Goal: Task Accomplishment & Management: Complete application form

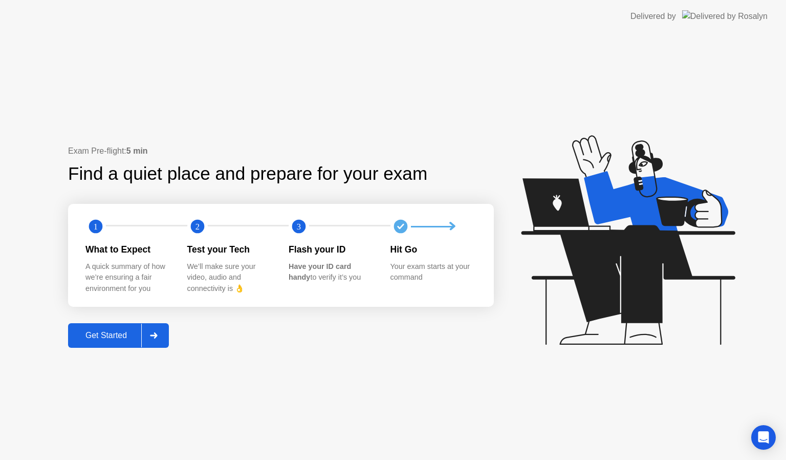
click at [110, 332] on div "Get Started" at bounding box center [106, 335] width 70 height 9
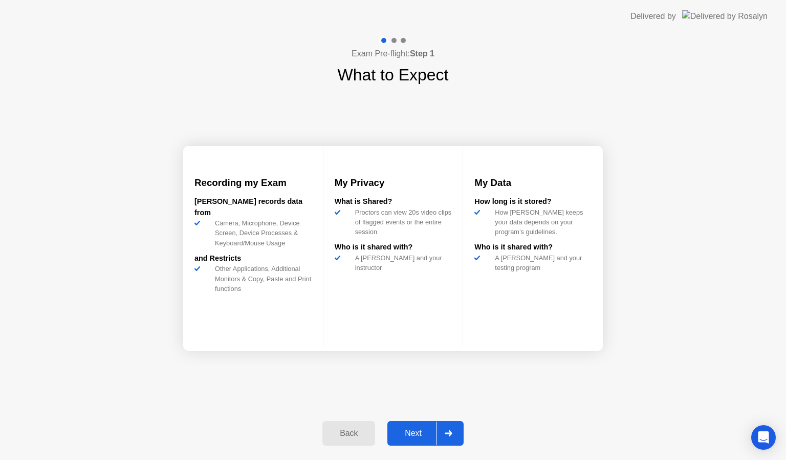
click at [414, 433] on div "Next" at bounding box center [414, 433] width 46 height 9
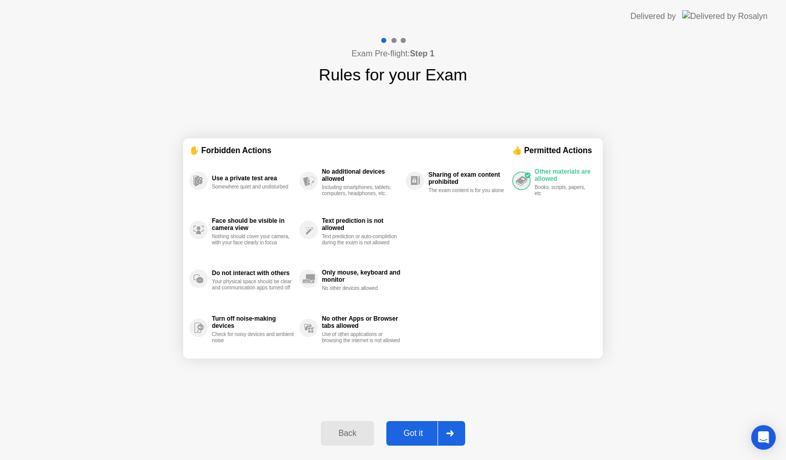
click at [414, 433] on div "Got it" at bounding box center [414, 433] width 48 height 9
select select "**********"
select select "*******"
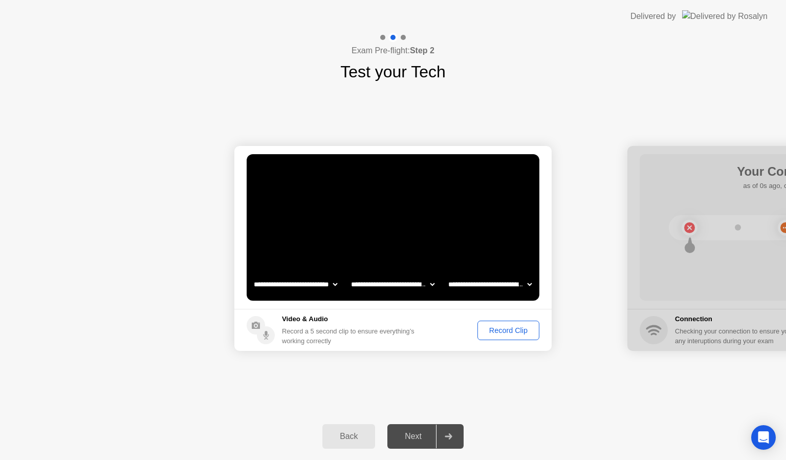
click at [505, 330] on div "Record Clip" at bounding box center [508, 330] width 55 height 8
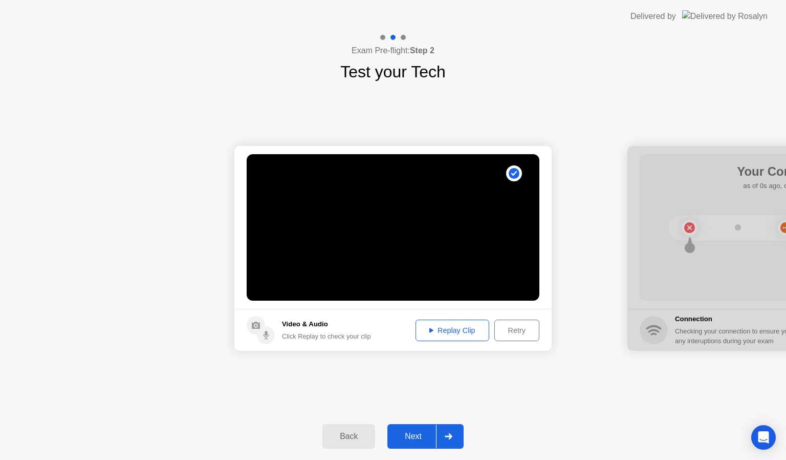
click at [446, 332] on div "Replay Clip" at bounding box center [452, 330] width 67 height 8
click at [412, 434] on div "Next" at bounding box center [414, 436] width 46 height 9
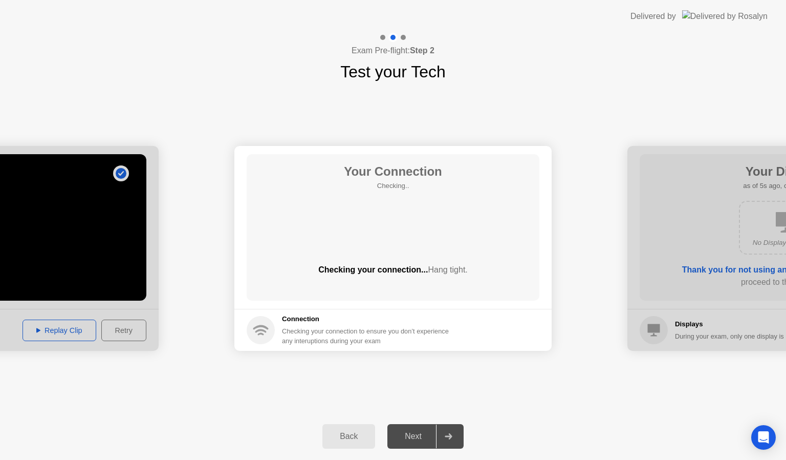
click at [412, 434] on div "Next" at bounding box center [414, 436] width 46 height 9
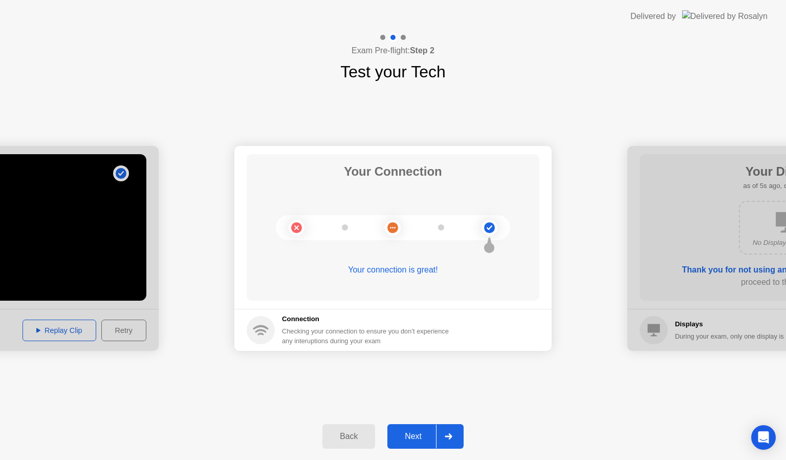
click at [412, 434] on div "Next" at bounding box center [414, 436] width 46 height 9
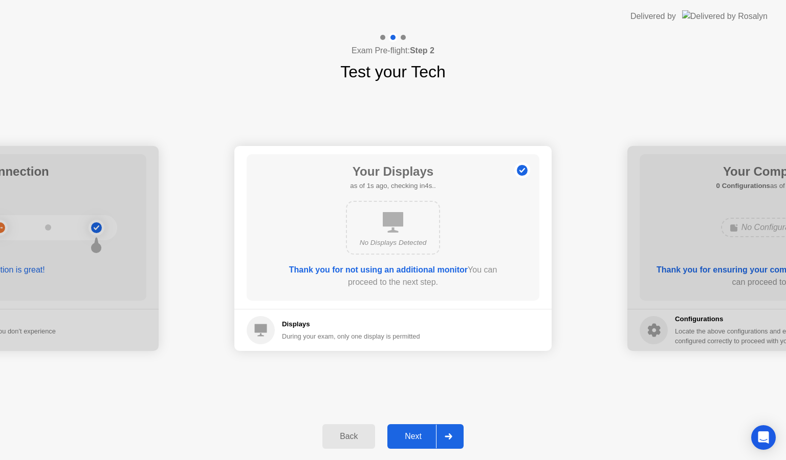
click at [412, 434] on div "Next" at bounding box center [414, 436] width 46 height 9
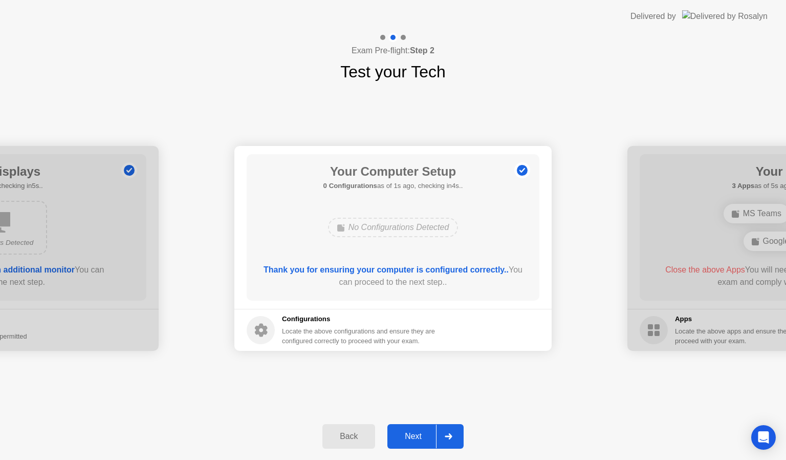
click at [412, 434] on div "Next" at bounding box center [414, 436] width 46 height 9
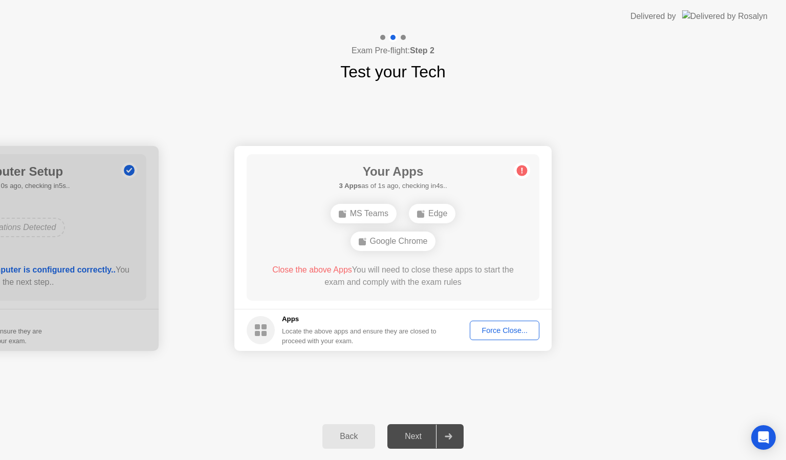
click at [501, 326] on div "Force Close..." at bounding box center [505, 330] width 62 height 8
click at [489, 332] on div "Force Close..." at bounding box center [505, 330] width 62 height 8
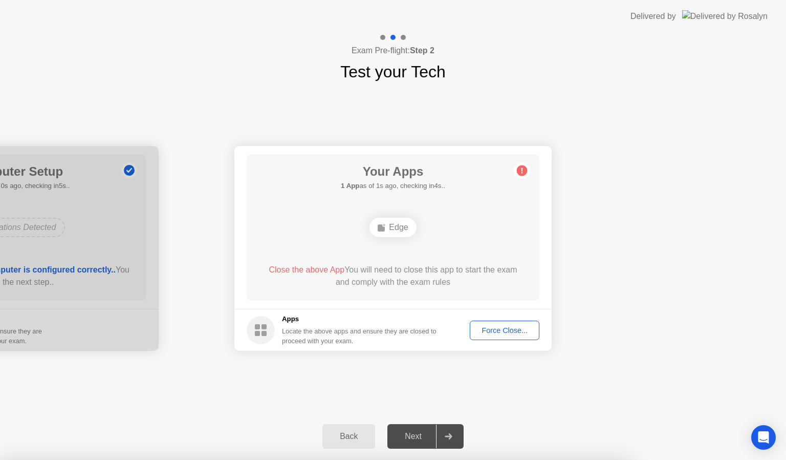
click at [508, 331] on div "Force Close..." at bounding box center [505, 330] width 62 height 8
click at [505, 331] on div "Force Close..." at bounding box center [505, 330] width 62 height 8
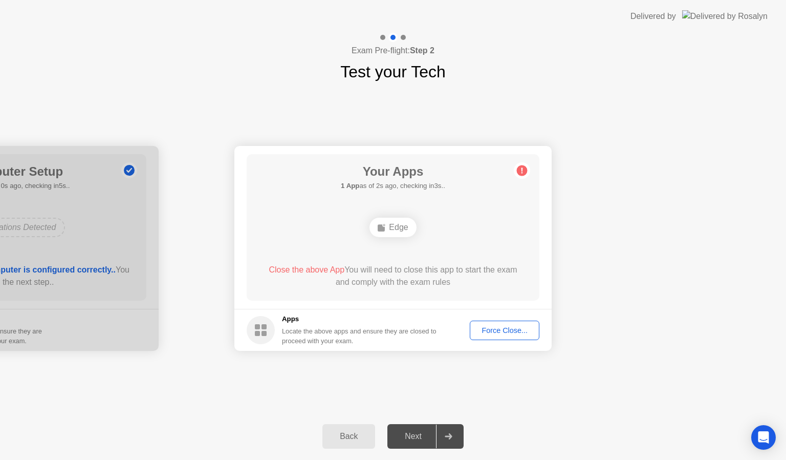
click at [511, 326] on div "Force Close..." at bounding box center [505, 330] width 62 height 8
click at [504, 331] on div "Force Close..." at bounding box center [505, 330] width 62 height 8
click at [506, 328] on div "Force Close..." at bounding box center [505, 330] width 62 height 8
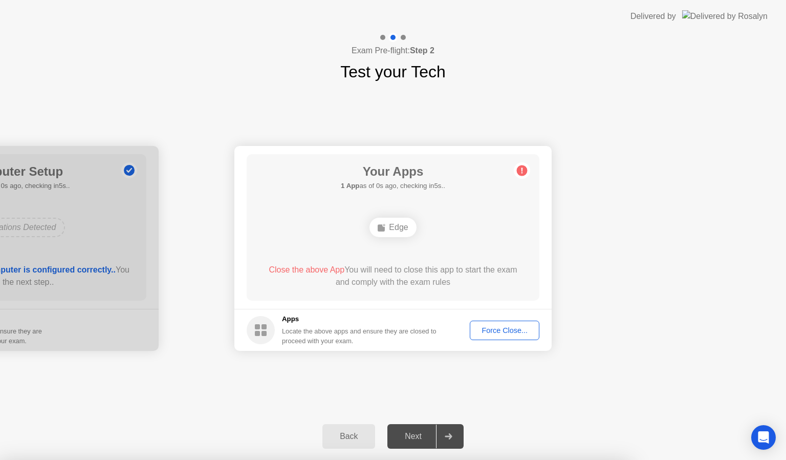
click at [503, 326] on div "Force Close..." at bounding box center [505, 330] width 62 height 8
click at [499, 329] on div "Force Close..." at bounding box center [505, 330] width 62 height 8
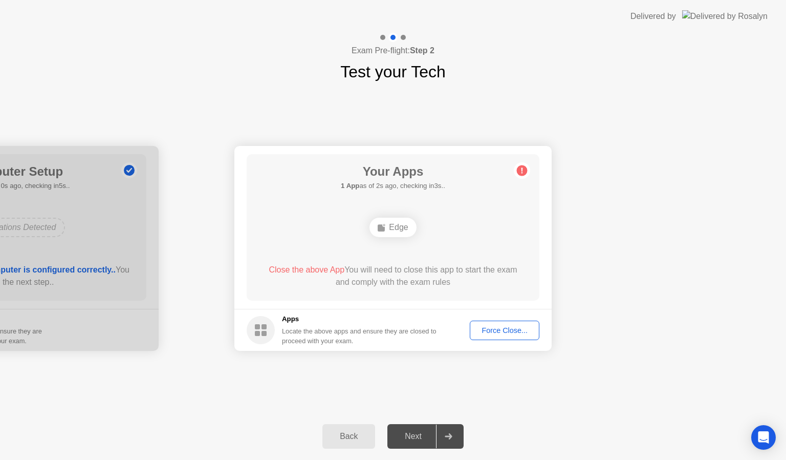
click at [501, 327] on div "Force Close..." at bounding box center [505, 330] width 62 height 8
click at [500, 329] on div "Force Close..." at bounding box center [505, 330] width 62 height 8
click at [508, 326] on div "Force Close..." at bounding box center [505, 330] width 62 height 8
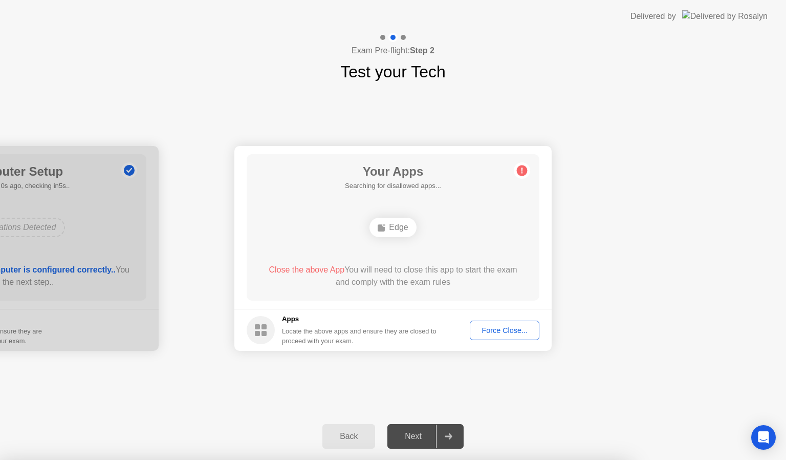
click at [503, 329] on div "Force Close..." at bounding box center [505, 330] width 62 height 8
click at [512, 323] on button "Force Close..." at bounding box center [505, 329] width 70 height 19
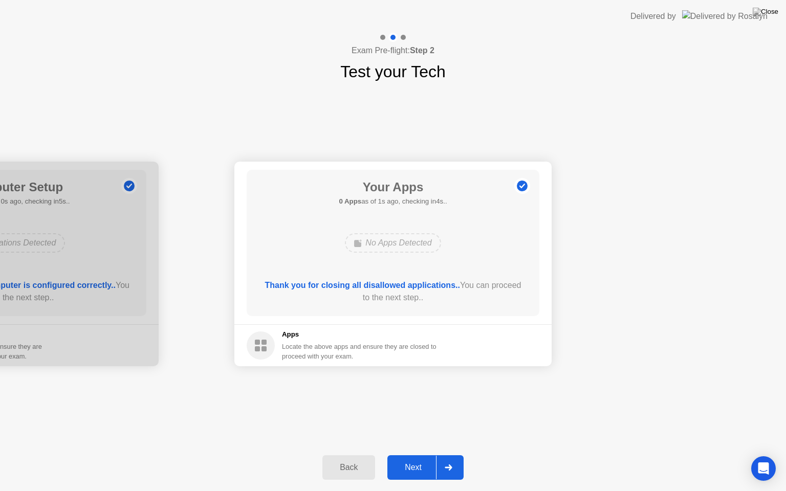
click at [414, 459] on div "Next" at bounding box center [414, 467] width 46 height 9
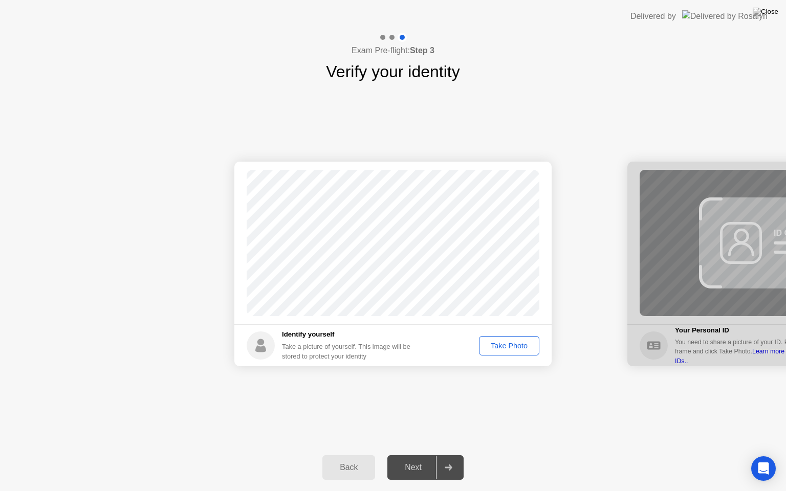
click at [505, 342] on div "Take Photo" at bounding box center [509, 346] width 53 height 8
click at [415, 459] on div "Next" at bounding box center [414, 467] width 46 height 9
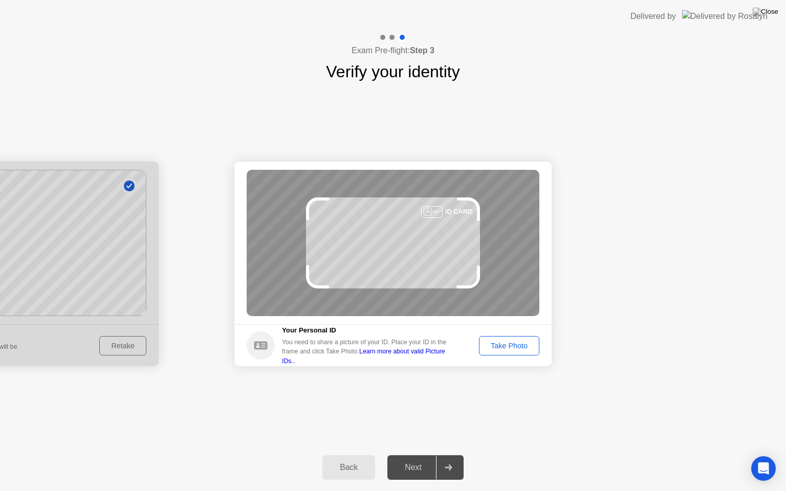
click at [505, 342] on div "Take Photo" at bounding box center [509, 346] width 53 height 8
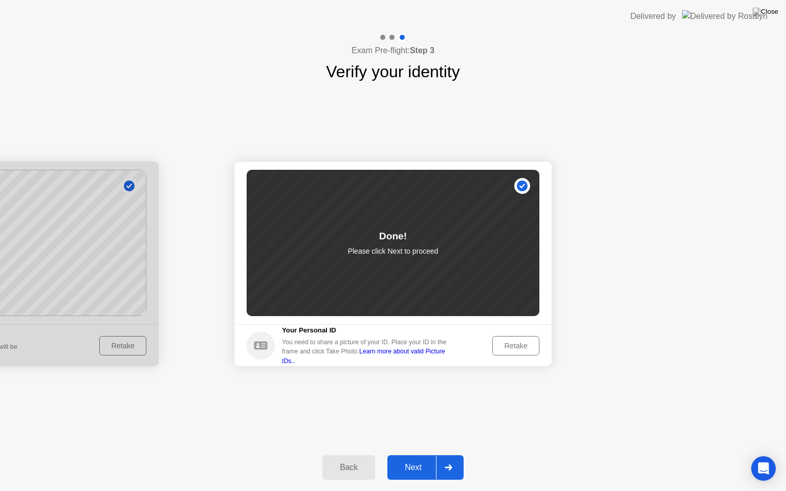
click at [418, 459] on div "Next" at bounding box center [414, 467] width 46 height 9
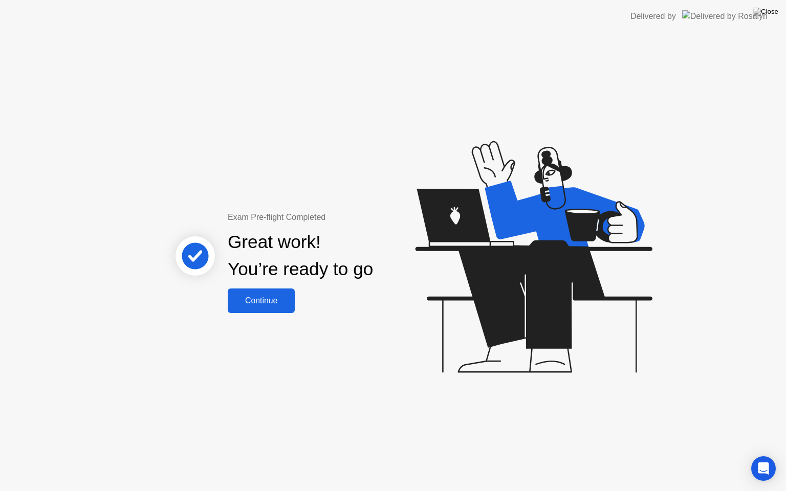
click at [264, 303] on div "Continue" at bounding box center [261, 300] width 61 height 9
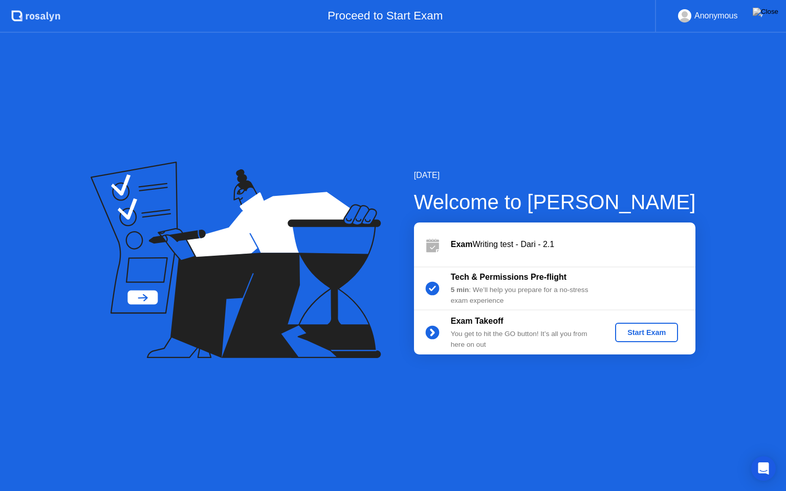
click at [640, 332] on div "Start Exam" at bounding box center [646, 333] width 55 height 8
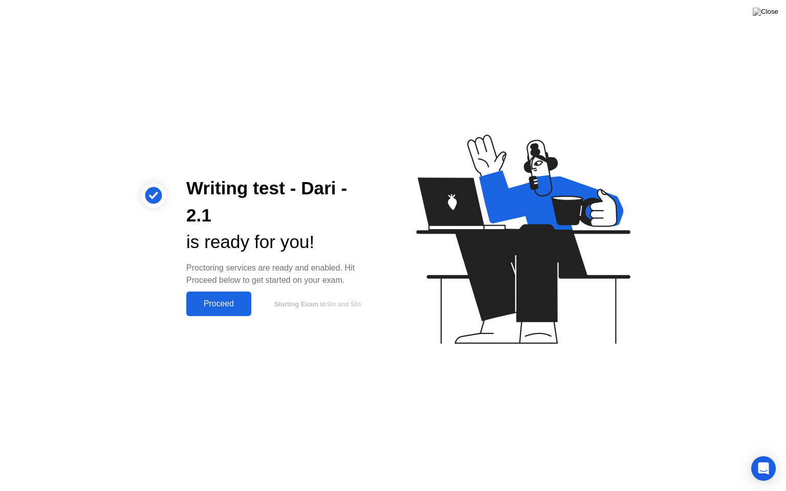
click at [225, 303] on div "Proceed" at bounding box center [218, 304] width 59 height 9
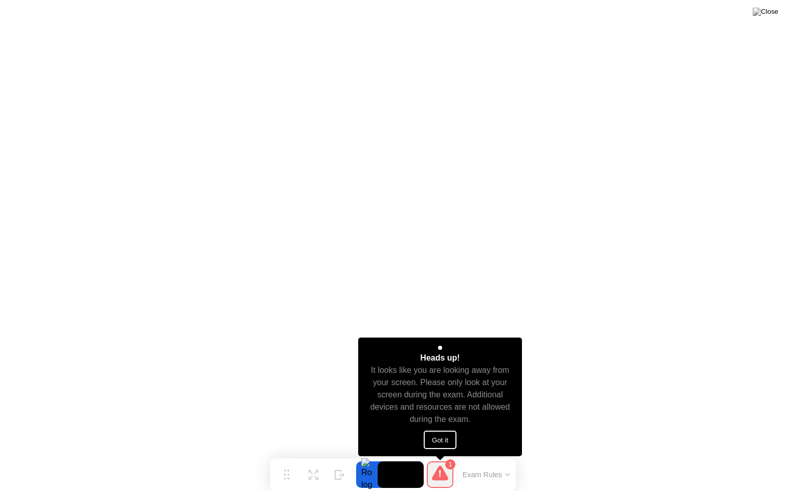
click at [440, 442] on button "Got it" at bounding box center [440, 440] width 33 height 18
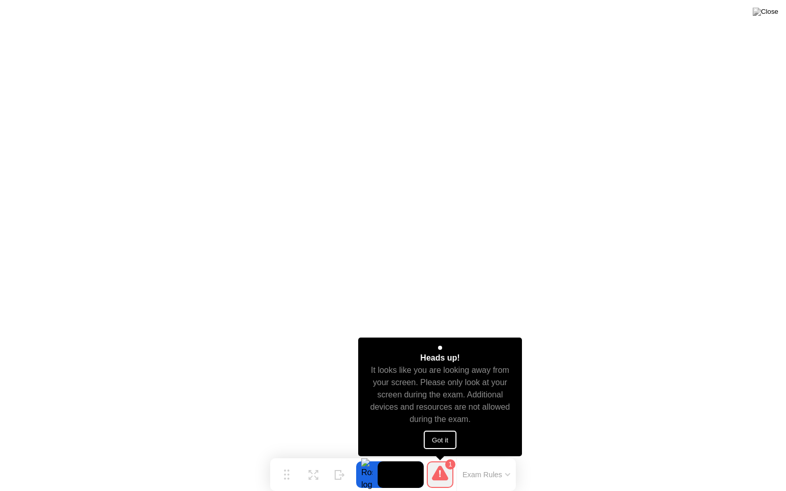
click at [442, 438] on button "Got it" at bounding box center [440, 440] width 33 height 18
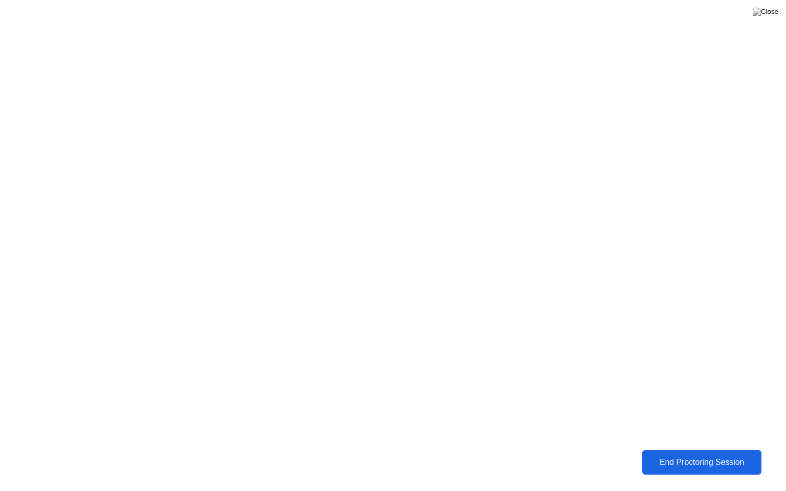
click at [672, 459] on div "End Proctoring Session" at bounding box center [703, 462] width 114 height 9
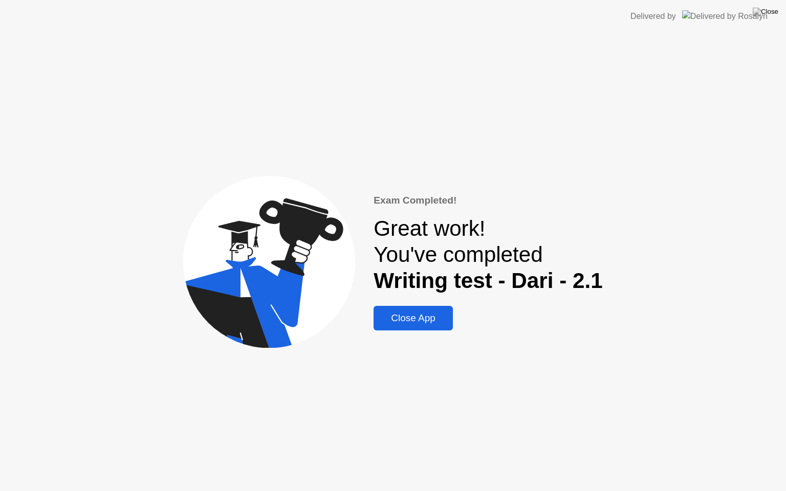
click at [421, 320] on div "Close App" at bounding box center [413, 318] width 73 height 11
